Goal: Task Accomplishment & Management: Manage account settings

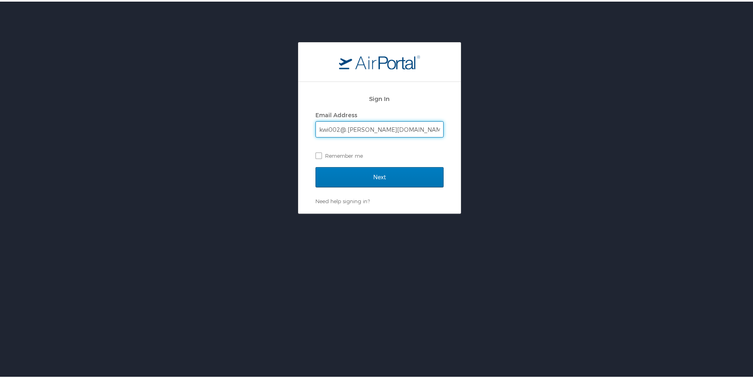
type input "kwi002@.suhs.edu"
click at [316, 165] on input "Next" at bounding box center [380, 175] width 128 height 20
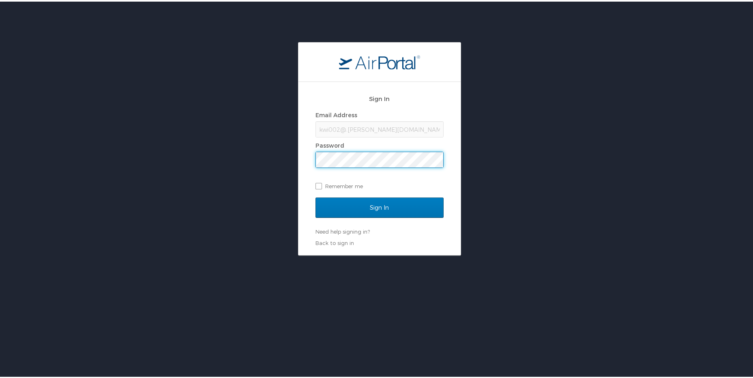
click at [316, 196] on input "Sign In" at bounding box center [380, 206] width 128 height 20
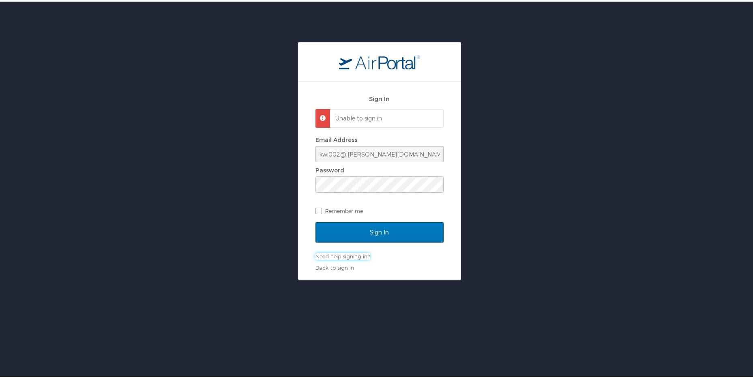
click at [348, 257] on link "Need help signing in?" at bounding box center [343, 254] width 54 height 6
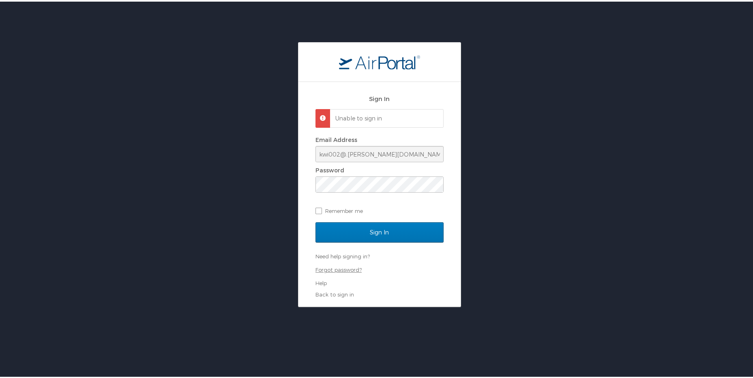
click at [345, 271] on link "Forgot password?" at bounding box center [339, 268] width 46 height 6
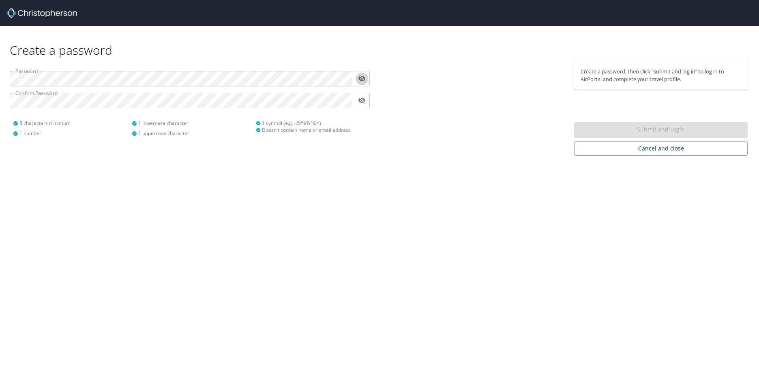
click at [363, 79] on icon "toggle password visibility" at bounding box center [362, 79] width 8 height 8
click at [363, 92] on div "Password ​ Confirm Password ​ 8 characters minimum 1 number 1 lowercase charact…" at bounding box center [190, 100] width 370 height 85
click at [363, 99] on icon "toggle password visibility" at bounding box center [362, 100] width 7 height 5
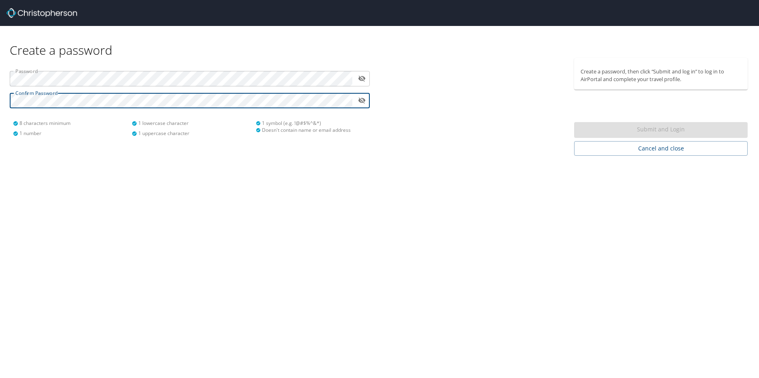
click at [360, 102] on icon "toggle password visibility" at bounding box center [362, 101] width 8 height 8
click at [607, 129] on span "Submit and Login" at bounding box center [661, 130] width 161 height 10
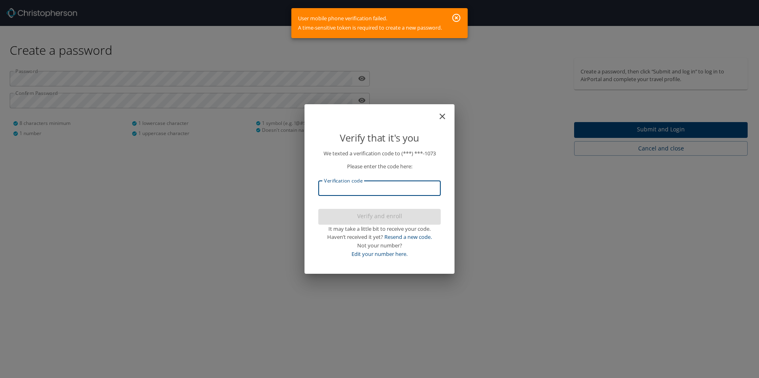
click at [411, 186] on input "Verification code" at bounding box center [379, 187] width 122 height 15
click at [401, 240] on link "Resend a new code." at bounding box center [408, 236] width 47 height 7
click at [401, 256] on link "Edit your number here." at bounding box center [380, 253] width 56 height 7
select select "US"
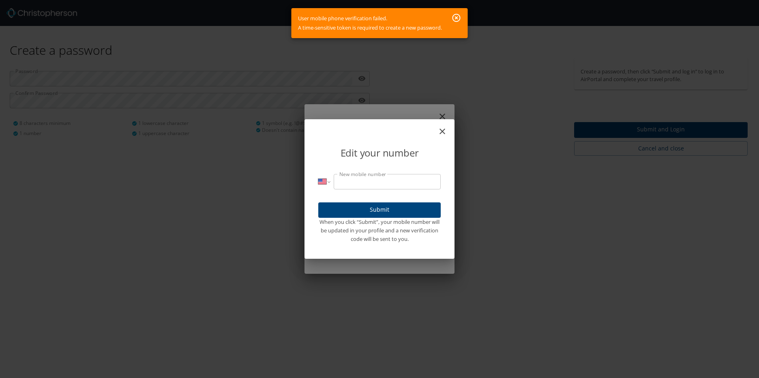
click at [389, 178] on input "New mobile number" at bounding box center [387, 181] width 107 height 15
type input "(601) 214-1073"
click at [400, 215] on span "Submit" at bounding box center [380, 210] width 110 height 10
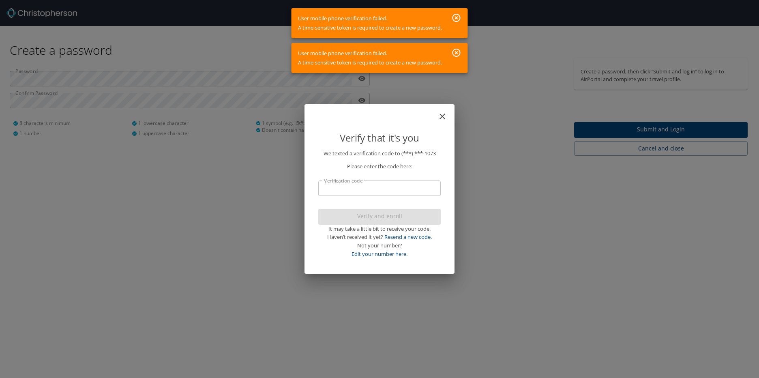
click at [417, 172] on p "We texted a verification code to (***) ***- 1073 Please enter the code here: Ve…" at bounding box center [379, 203] width 122 height 109
click at [414, 165] on p "Please enter the code here:" at bounding box center [379, 166] width 122 height 9
click at [381, 245] on div "Not your number?" at bounding box center [379, 245] width 122 height 9
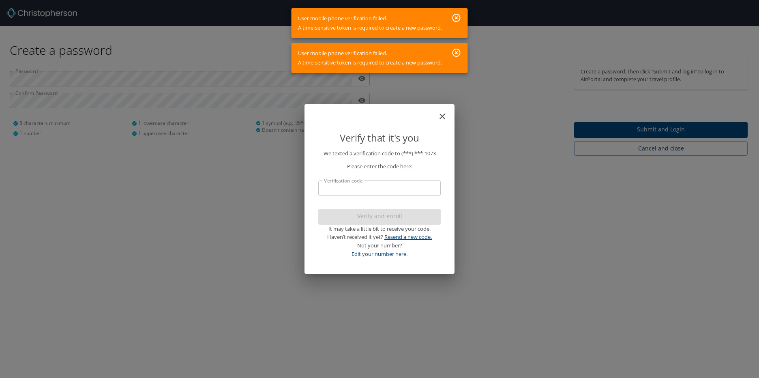
click at [412, 239] on link "Resend a new code." at bounding box center [408, 236] width 47 height 7
